Goal: Information Seeking & Learning: Learn about a topic

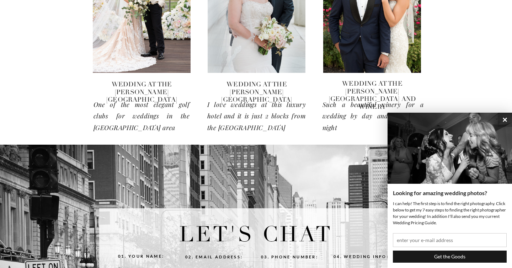
scroll to position [1402, 0]
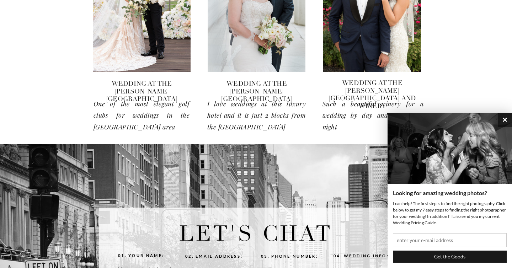
click at [504, 121] on button "×" at bounding box center [505, 120] width 14 height 14
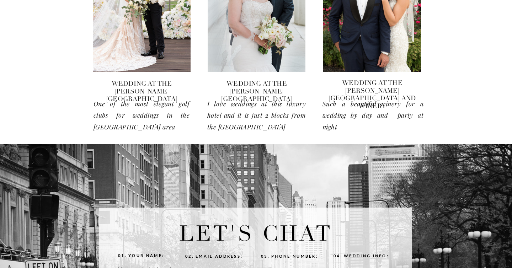
scroll to position [1178, 0]
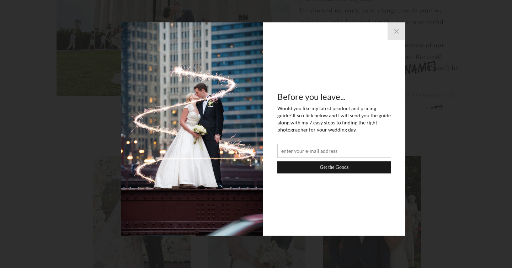
click at [395, 30] on button "×" at bounding box center [397, 31] width 18 height 18
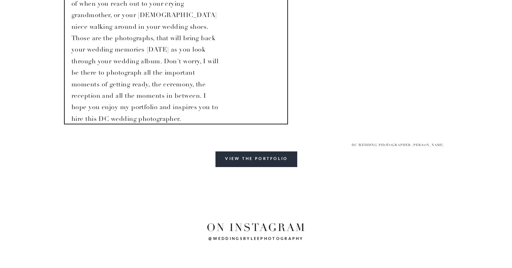
scroll to position [2361, 0]
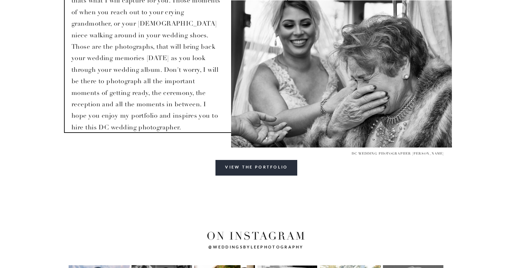
click at [236, 165] on div "view the portfolio" at bounding box center [257, 170] width 80 height 12
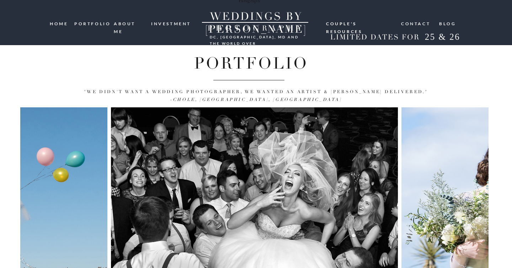
scroll to position [75, 0]
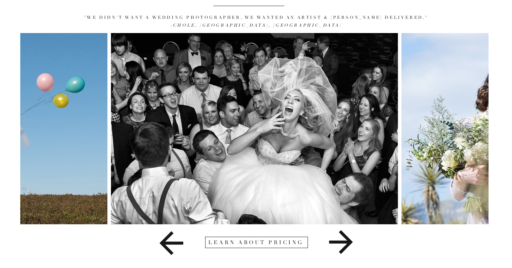
click at [338, 240] on icon at bounding box center [341, 243] width 123 height 36
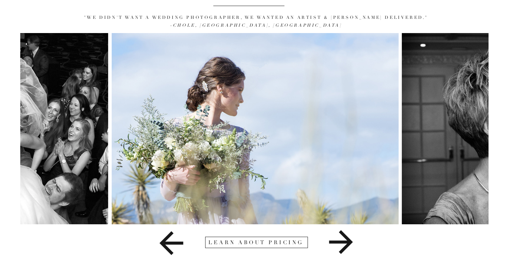
click at [338, 240] on icon at bounding box center [341, 243] width 123 height 36
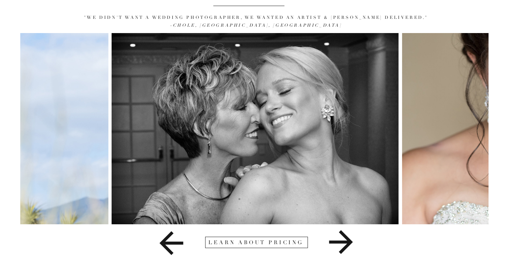
click at [338, 240] on icon at bounding box center [341, 243] width 123 height 36
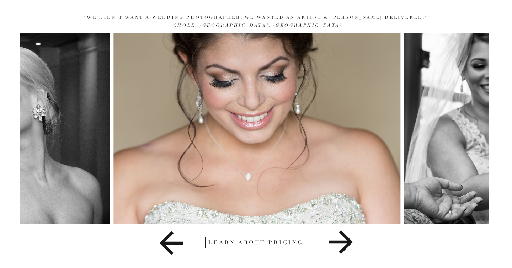
click at [338, 240] on icon at bounding box center [341, 243] width 123 height 36
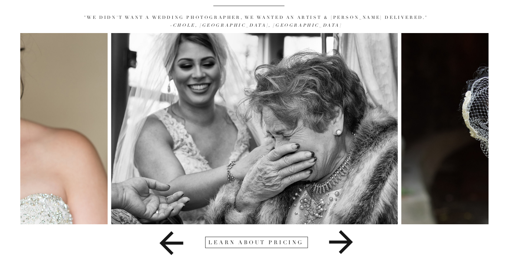
click at [338, 240] on icon at bounding box center [341, 243] width 123 height 36
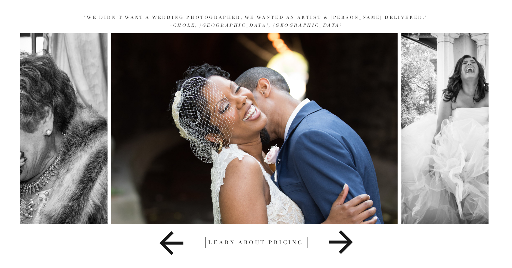
click at [338, 240] on icon at bounding box center [341, 243] width 123 height 36
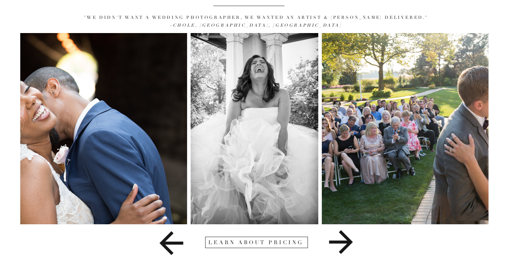
click at [338, 240] on icon at bounding box center [341, 243] width 123 height 36
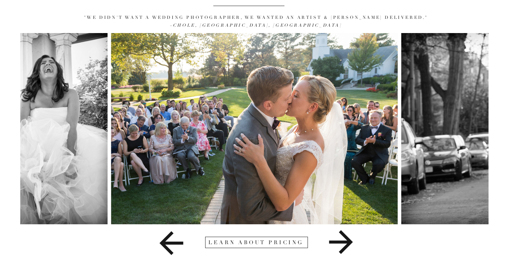
click at [338, 240] on icon at bounding box center [341, 243] width 123 height 36
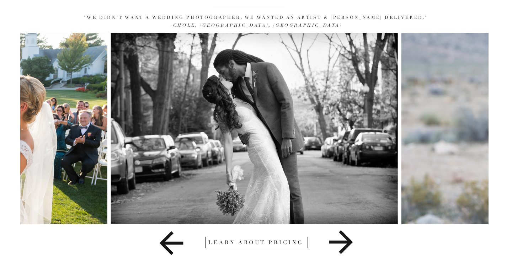
click at [338, 240] on icon at bounding box center [341, 243] width 123 height 36
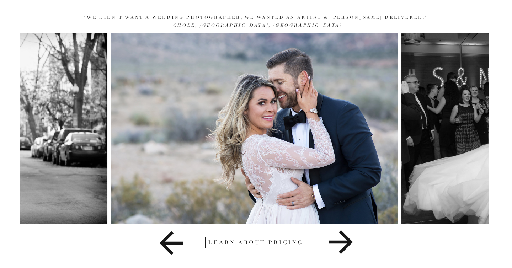
click at [338, 240] on icon at bounding box center [341, 243] width 123 height 36
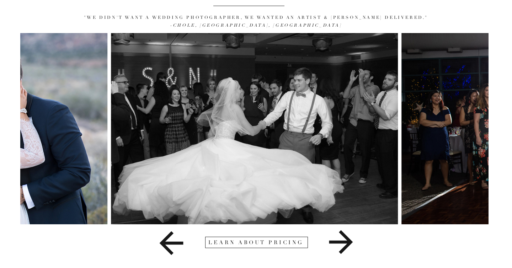
click at [338, 240] on icon at bounding box center [341, 243] width 123 height 36
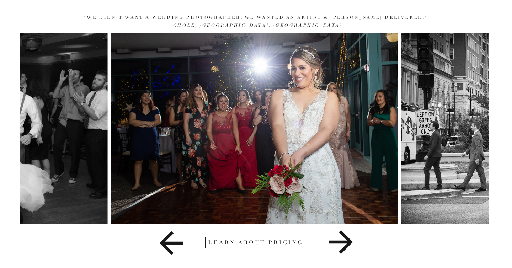
click at [338, 240] on icon at bounding box center [341, 243] width 123 height 36
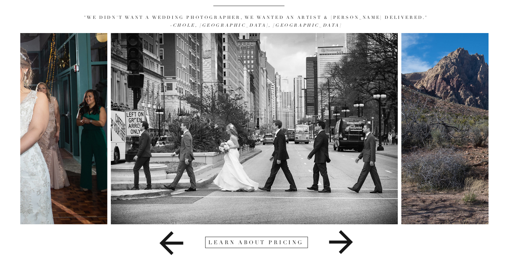
click at [338, 240] on icon at bounding box center [341, 243] width 123 height 36
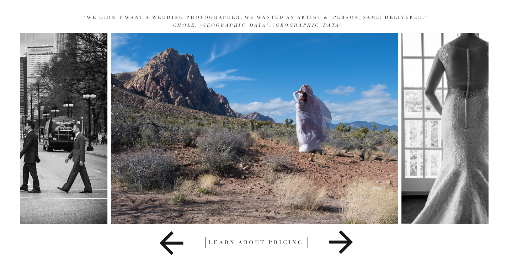
click at [338, 240] on icon at bounding box center [341, 243] width 123 height 36
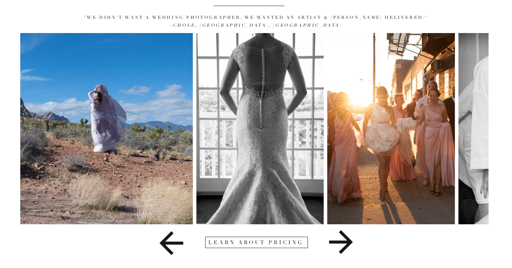
click at [338, 240] on icon at bounding box center [341, 243] width 123 height 36
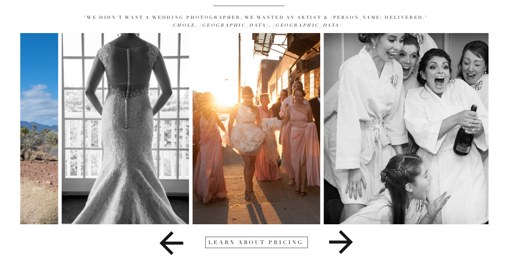
click at [338, 240] on icon at bounding box center [341, 243] width 123 height 36
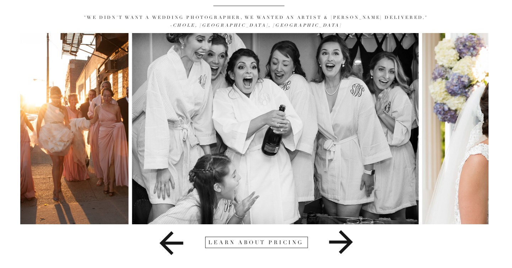
click at [338, 240] on icon at bounding box center [341, 243] width 123 height 36
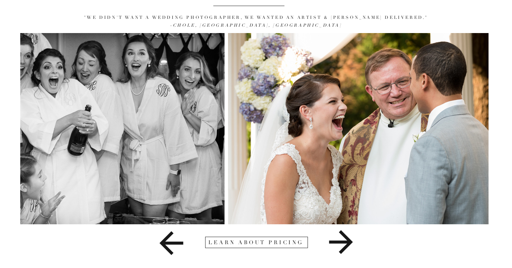
click at [338, 240] on icon at bounding box center [341, 243] width 123 height 36
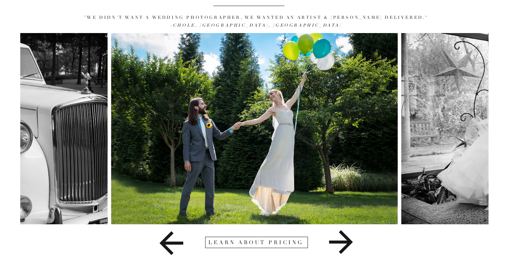
click at [338, 240] on icon at bounding box center [341, 243] width 123 height 36
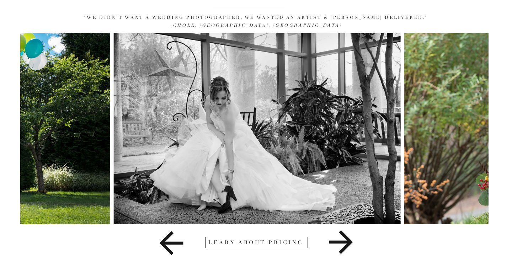
click at [338, 240] on icon at bounding box center [341, 243] width 123 height 36
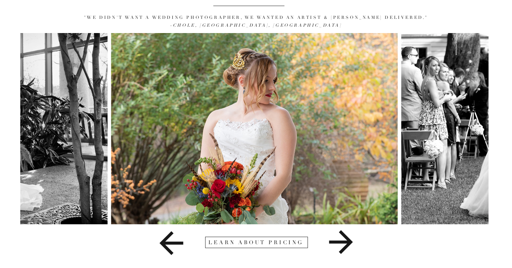
click at [338, 240] on icon at bounding box center [341, 243] width 123 height 36
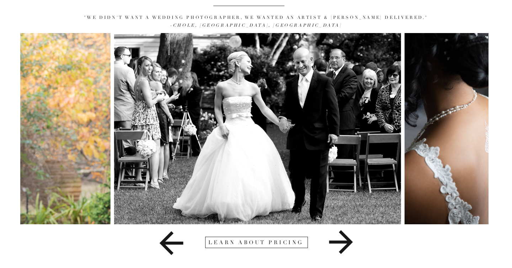
click at [273, 241] on div at bounding box center [256, 242] width 103 height 11
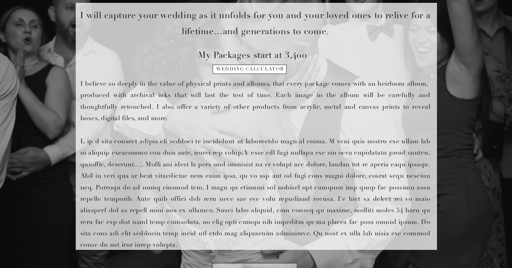
scroll to position [296, 0]
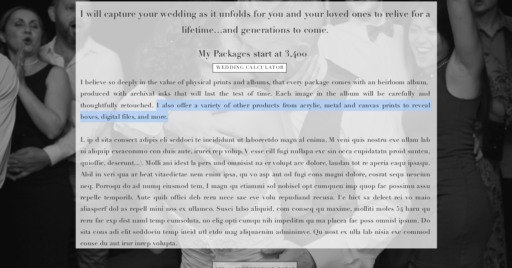
drag, startPoint x: 157, startPoint y: 105, endPoint x: 187, endPoint y: 117, distance: 33.0
click at [187, 117] on p "I believe so deeply in the value of physical prints and albums, that every pack…" at bounding box center [255, 161] width 350 height 170
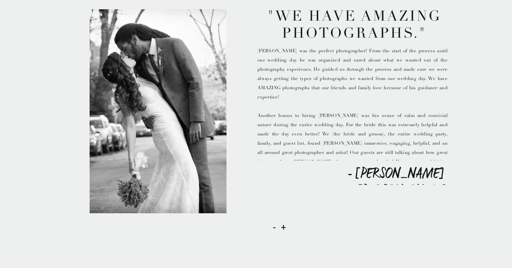
scroll to position [1003, 0]
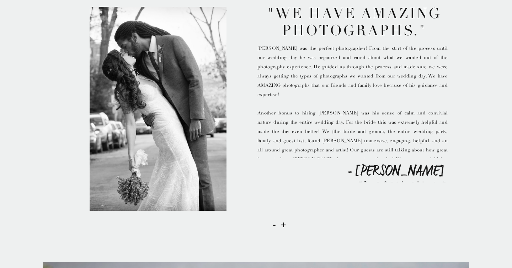
click at [281, 225] on h2 "+" at bounding box center [284, 222] width 6 height 11
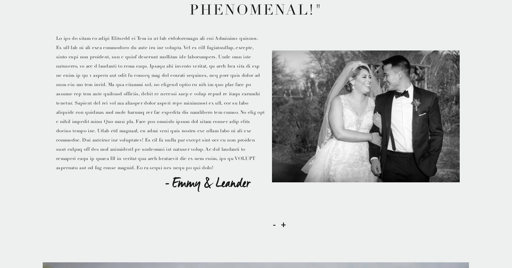
click at [274, 225] on h2 "-" at bounding box center [275, 223] width 5 height 13
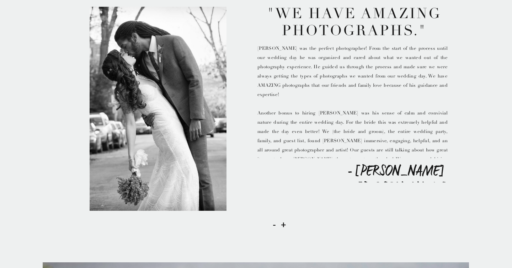
click at [282, 226] on h2 "+" at bounding box center [284, 222] width 6 height 11
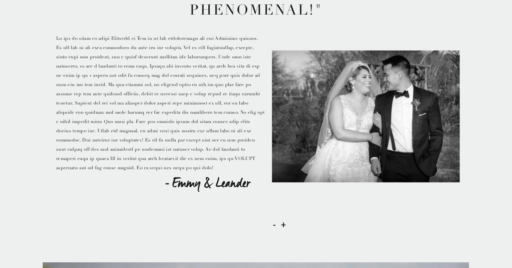
click at [282, 226] on h2 "+" at bounding box center [284, 222] width 6 height 11
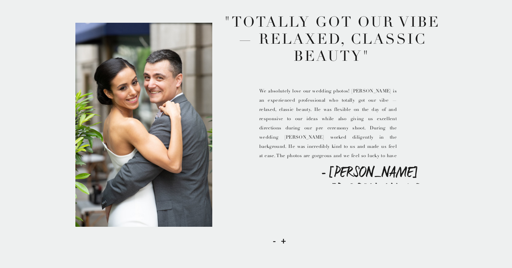
scroll to position [984, 0]
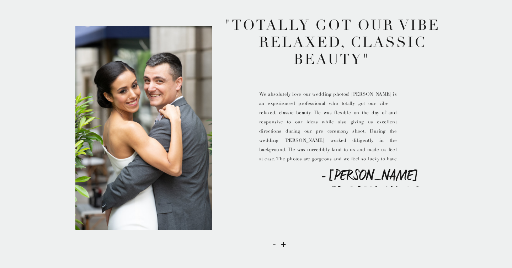
click at [283, 244] on h2 "+" at bounding box center [284, 241] width 6 height 11
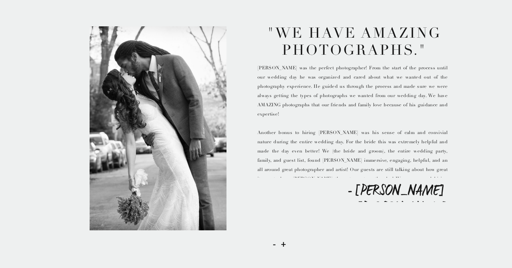
click at [283, 244] on h2 "+" at bounding box center [284, 241] width 6 height 11
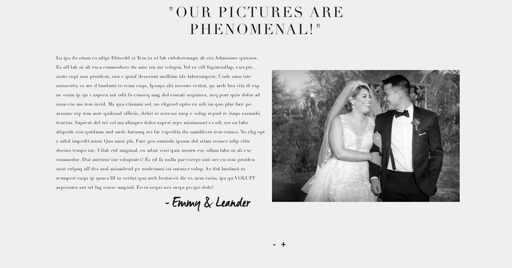
click at [283, 244] on h2 "+" at bounding box center [284, 241] width 6 height 11
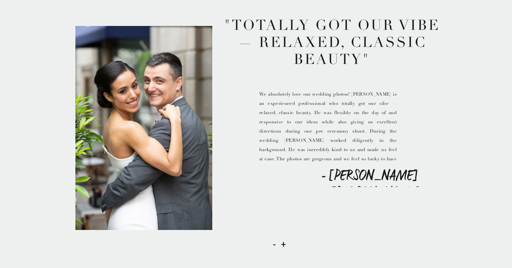
click at [283, 244] on h2 "+" at bounding box center [284, 241] width 6 height 11
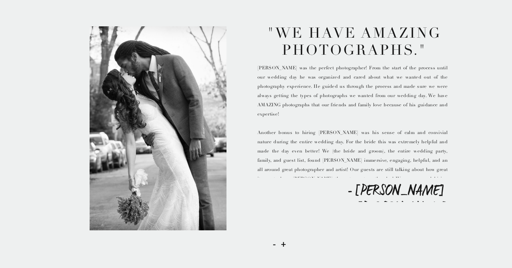
click at [283, 244] on h2 "+" at bounding box center [284, 241] width 6 height 11
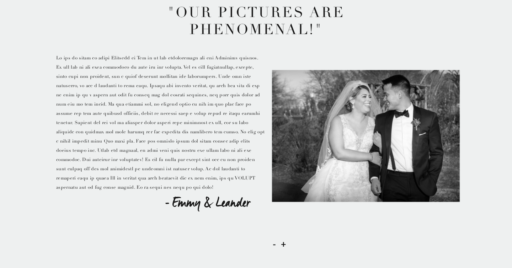
click at [283, 244] on h2 "+" at bounding box center [284, 241] width 6 height 11
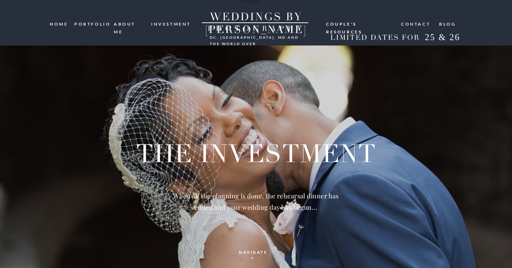
scroll to position [240, 0]
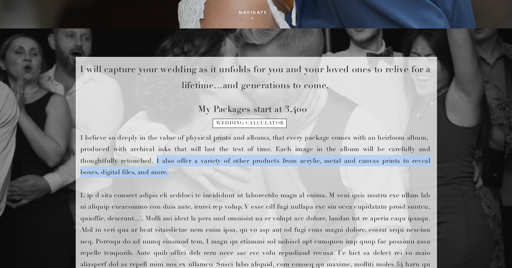
click at [253, 123] on h1 "wedding calculator" at bounding box center [250, 126] width 73 height 10
